Goal: Information Seeking & Learning: Understand process/instructions

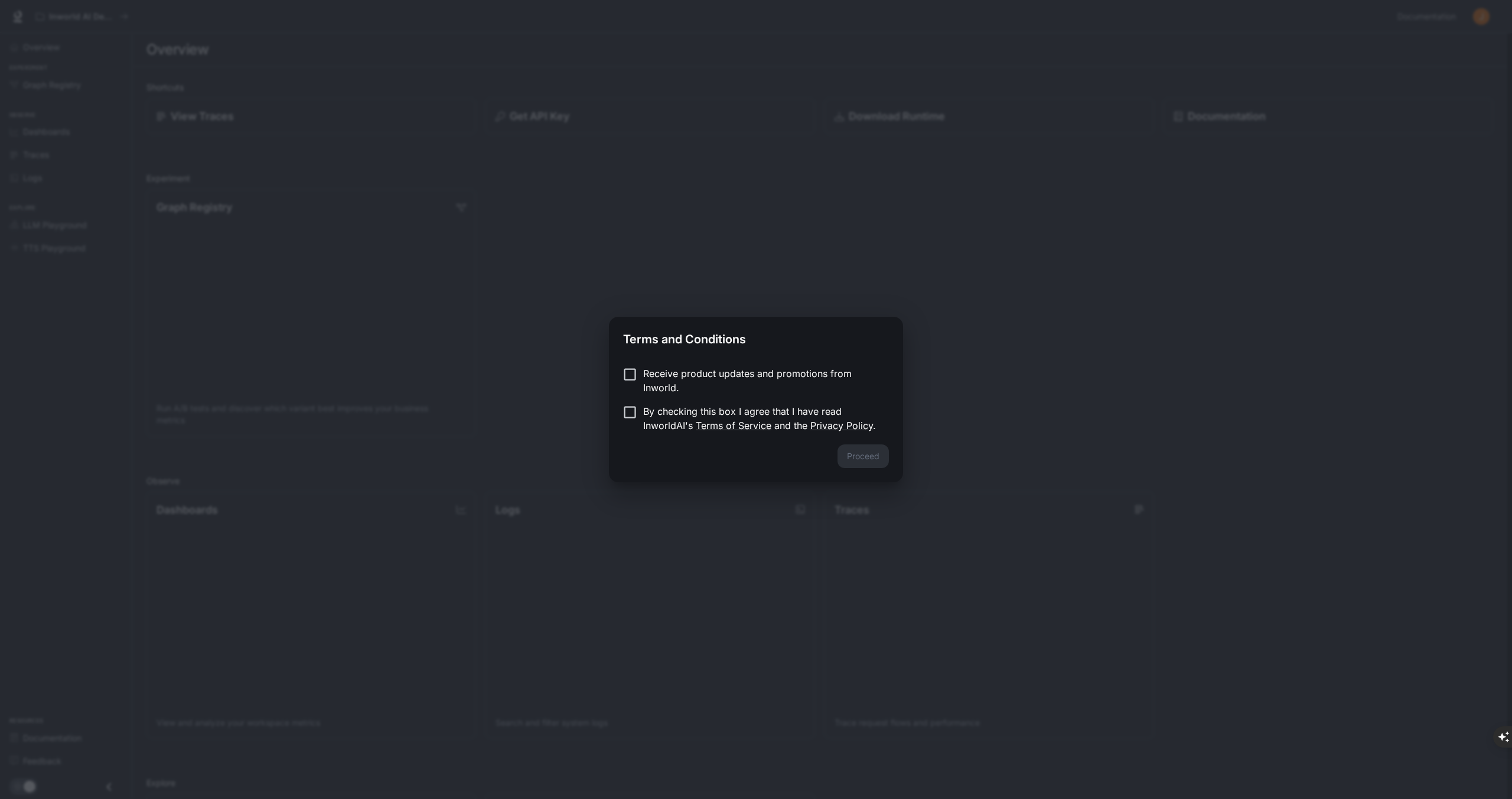
click at [673, 370] on p "Receive product updates and promotions from Inworld." at bounding box center [761, 380] width 236 height 28
click at [669, 422] on p "By checking this box I agree that I have read InworldAI's Terms of Service and …" at bounding box center [761, 418] width 236 height 28
drag, startPoint x: 812, startPoint y: 435, endPoint x: 830, endPoint y: 442, distance: 19.3
click at [815, 437] on div "Receive product updates and promotions from Inworld. By checking this box I agr…" at bounding box center [756, 401] width 294 height 88
click at [859, 460] on button "Proceed" at bounding box center [864, 455] width 51 height 23
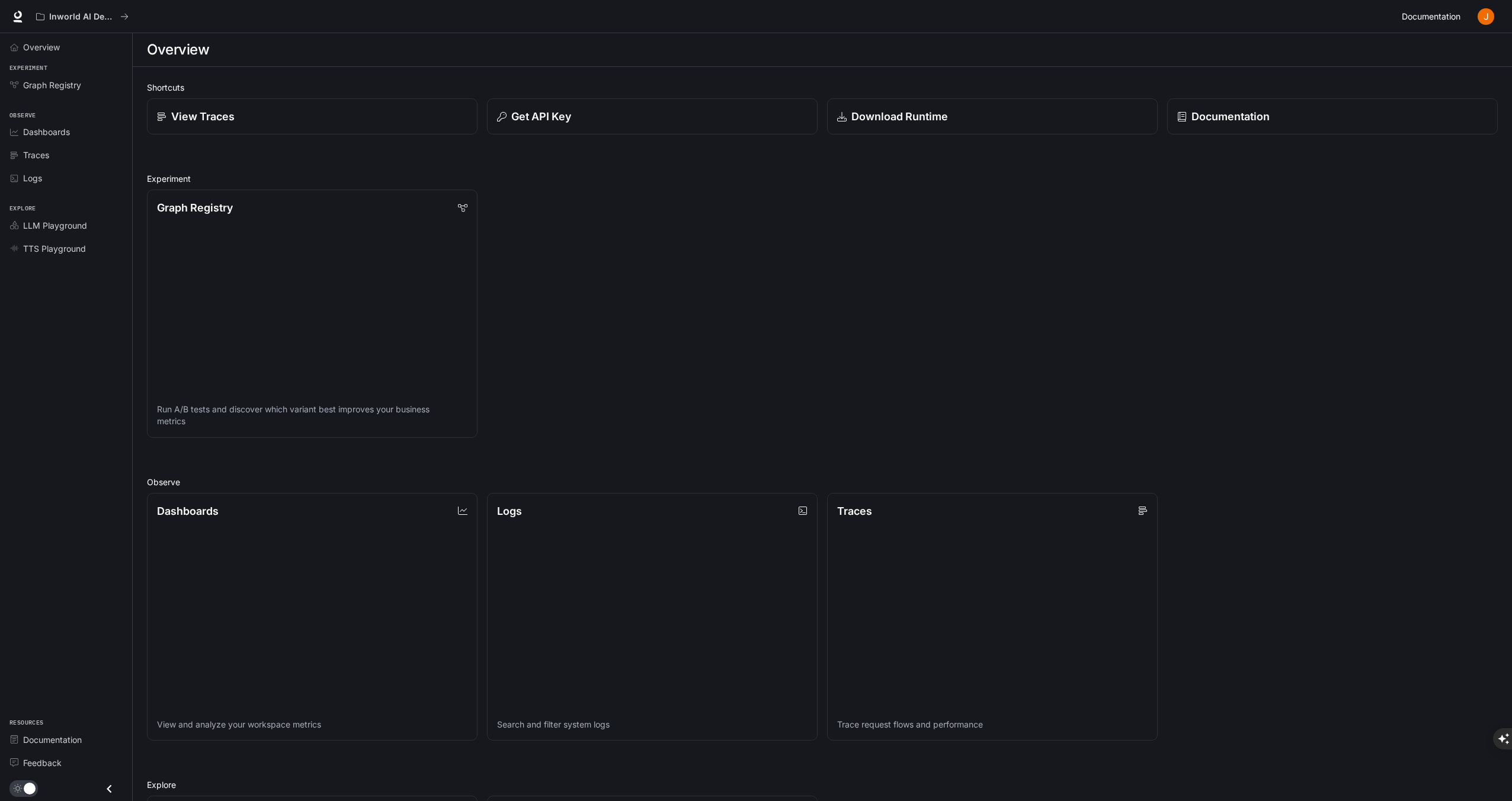
click at [1440, 16] on span "Documentation" at bounding box center [1431, 17] width 59 height 14
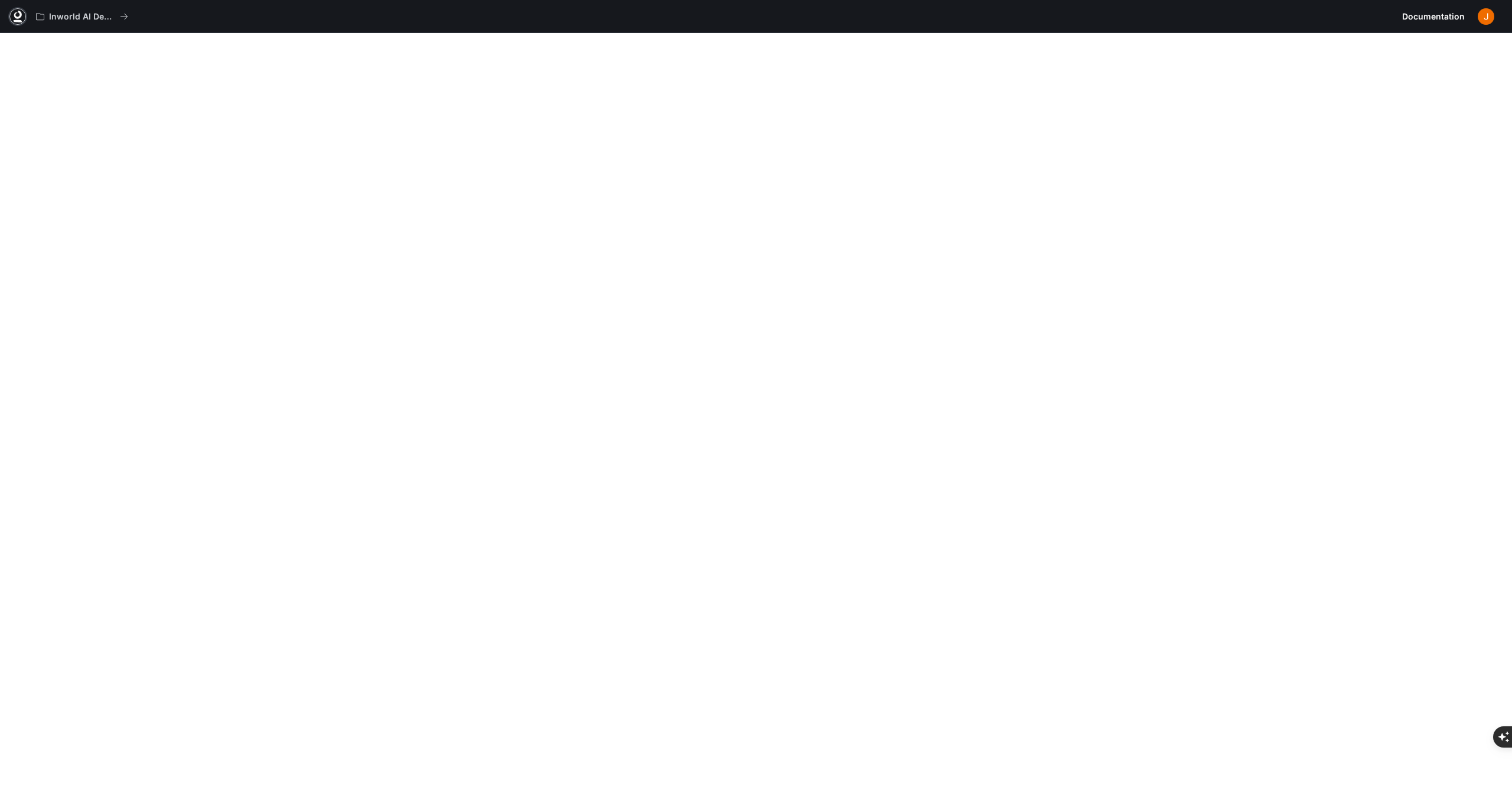
click at [15, 20] on icon at bounding box center [18, 21] width 9 height 2
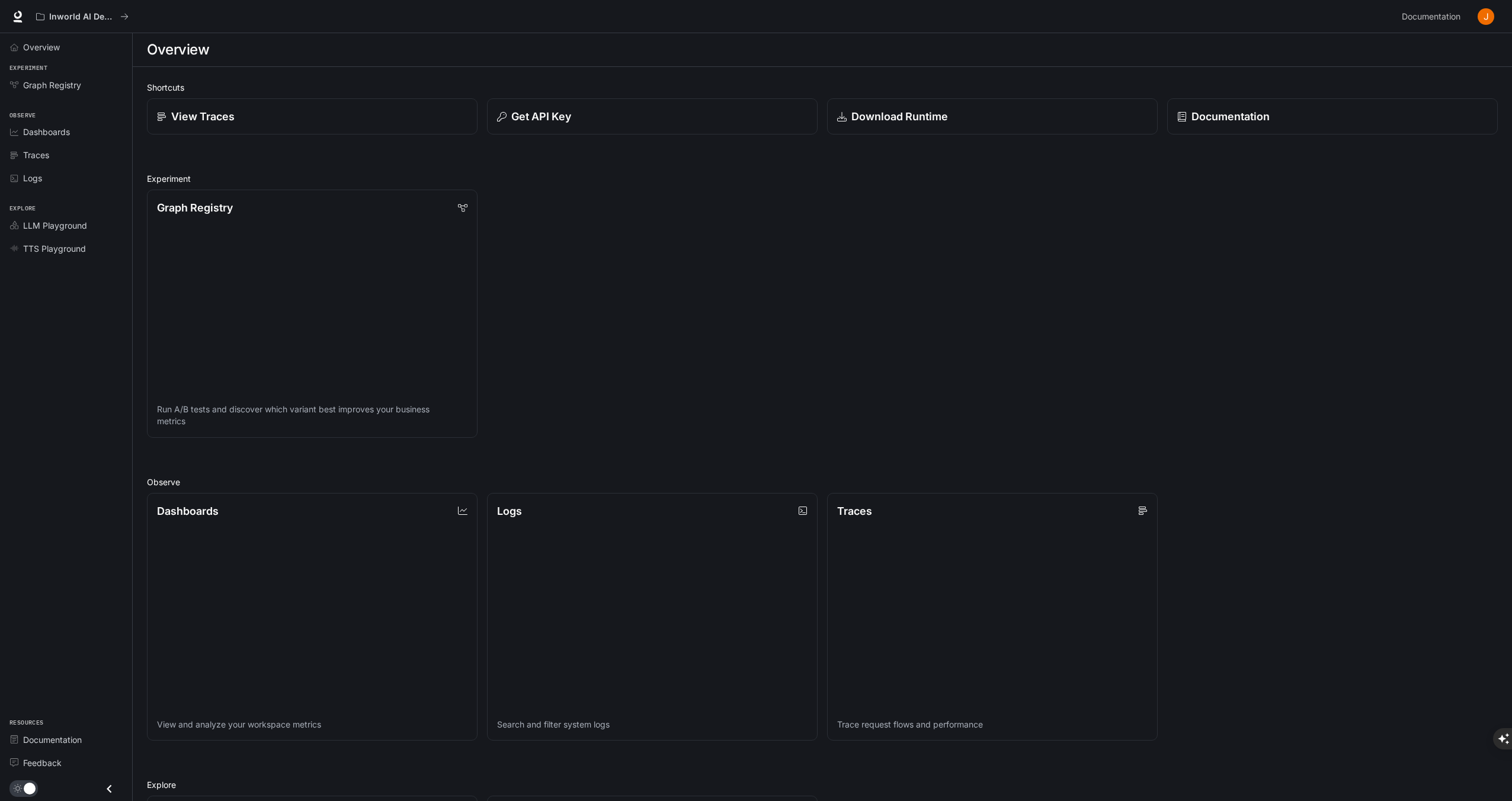
click at [1489, 17] on img "button" at bounding box center [1485, 16] width 17 height 17
click at [1349, 204] on span "Sign out" at bounding box center [1410, 207] width 155 height 12
